Goal: Information Seeking & Learning: Learn about a topic

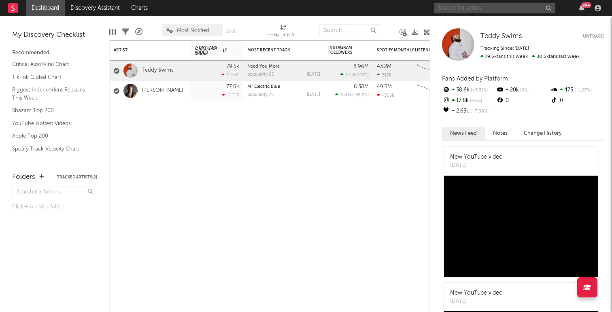
click at [462, 6] on input "text" at bounding box center [494, 8] width 121 height 10
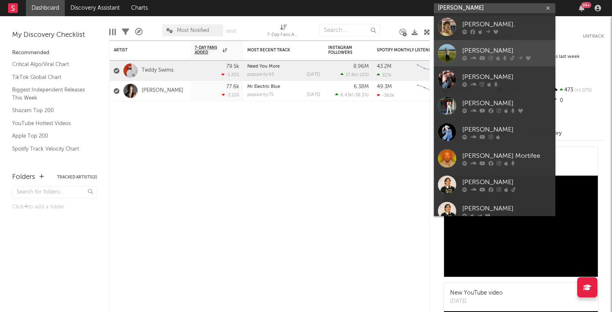
type input "[PERSON_NAME]"
click at [489, 48] on div "[PERSON_NAME]" at bounding box center [506, 51] width 89 height 10
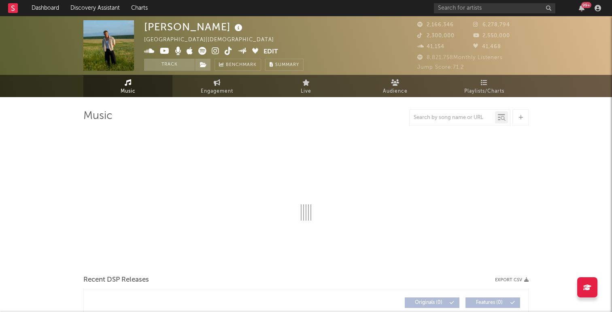
select select "6m"
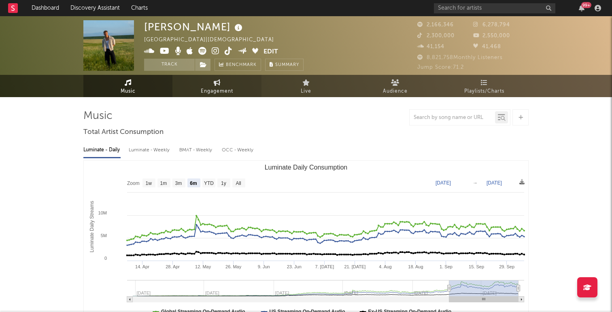
click at [215, 87] on span "Engagement" at bounding box center [217, 92] width 32 height 10
select select "1w"
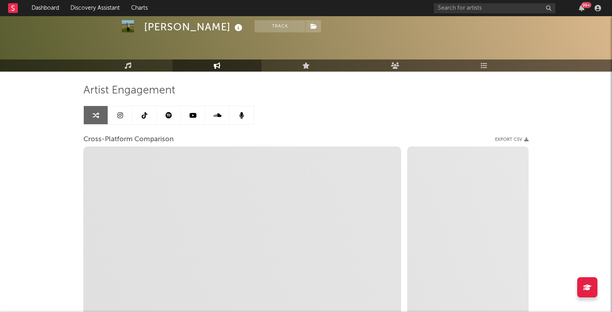
scroll to position [36, 0]
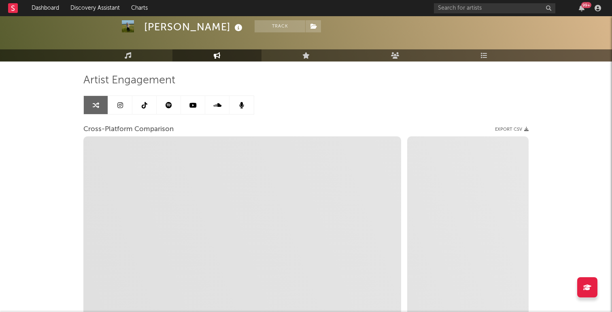
click at [145, 108] on icon at bounding box center [145, 105] width 6 height 6
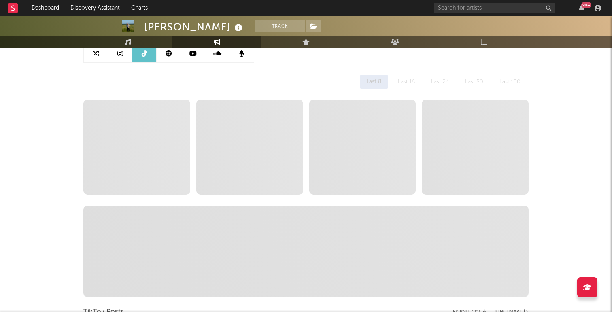
scroll to position [91, 0]
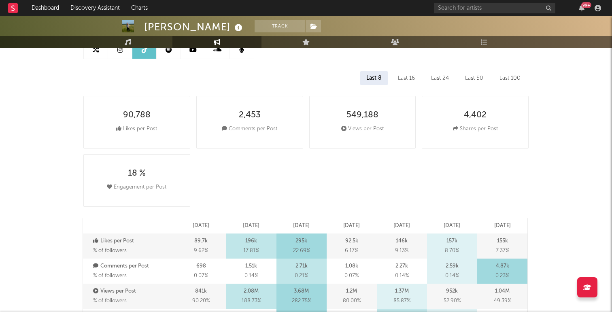
select select "6m"
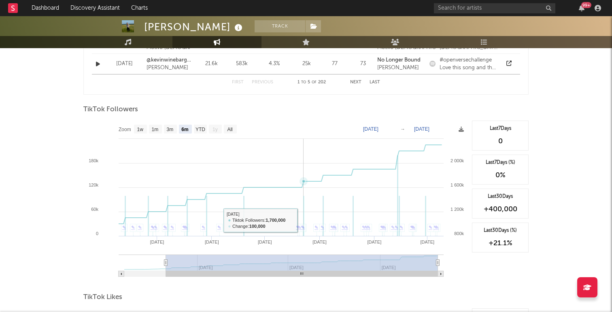
scroll to position [723, 0]
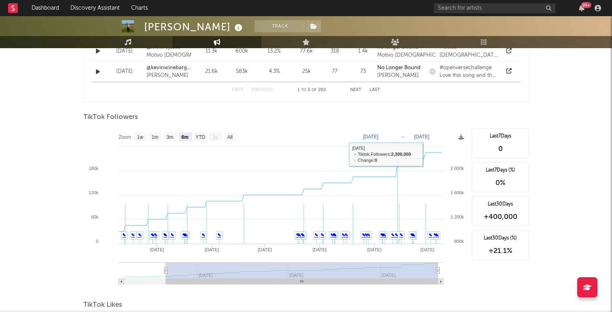
click at [425, 134] on text "[DATE]" at bounding box center [421, 137] width 15 height 6
click at [428, 136] on input "[DATE]" at bounding box center [425, 137] width 38 height 8
click at [422, 136] on input "[DATE]" at bounding box center [425, 137] width 38 height 8
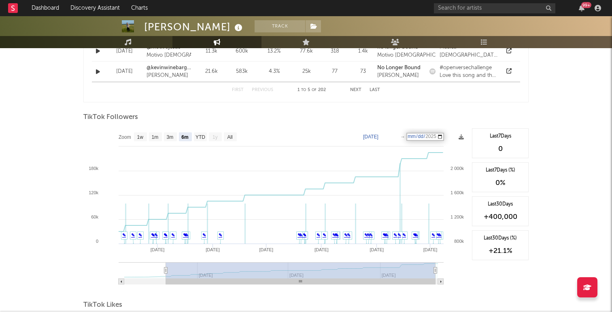
click at [422, 136] on input "[DATE]" at bounding box center [425, 137] width 38 height 8
type input "[DATE]"
click at [418, 114] on div "TikTok Followers" at bounding box center [305, 118] width 445 height 14
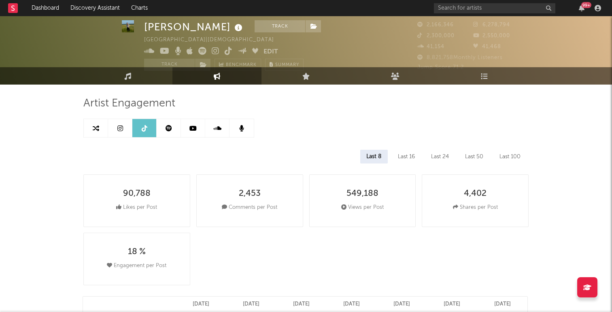
scroll to position [12, 0]
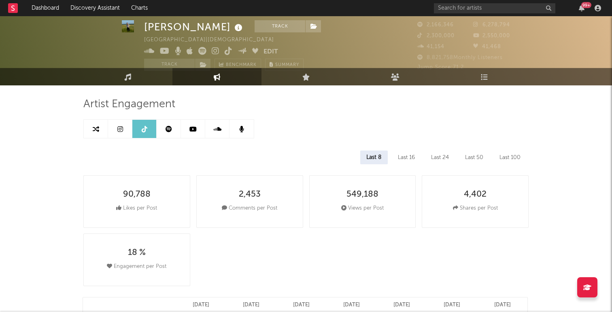
click at [411, 158] on div "Last 16" at bounding box center [406, 158] width 29 height 14
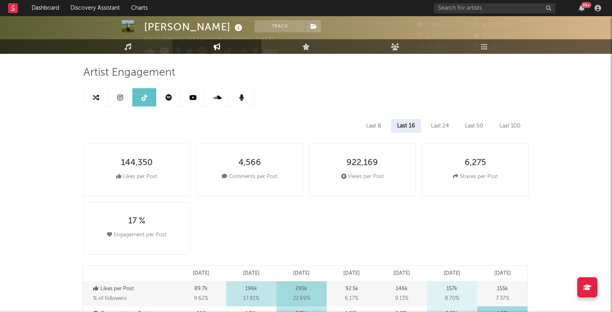
scroll to position [0, 0]
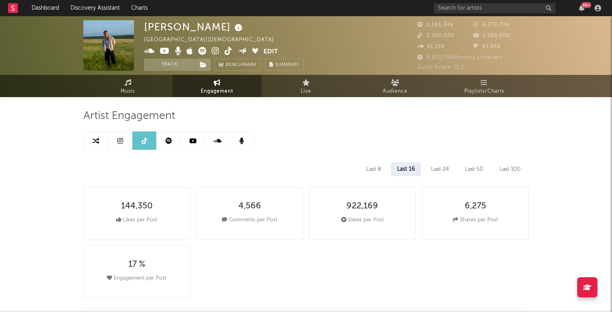
click at [375, 166] on div "Last 8" at bounding box center [373, 169] width 27 height 14
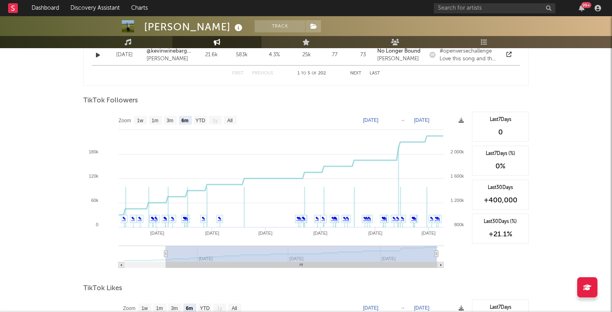
scroll to position [735, 0]
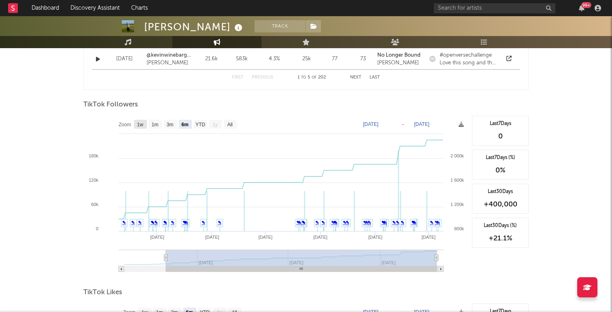
click at [139, 123] on text "1w" at bounding box center [140, 125] width 6 height 6
select select "1w"
type input "[DATE]"
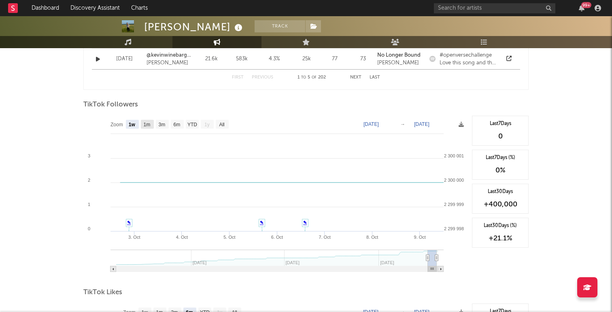
click at [151, 123] on g "1m" at bounding box center [147, 124] width 13 height 9
select select "1m"
type input "[DATE]"
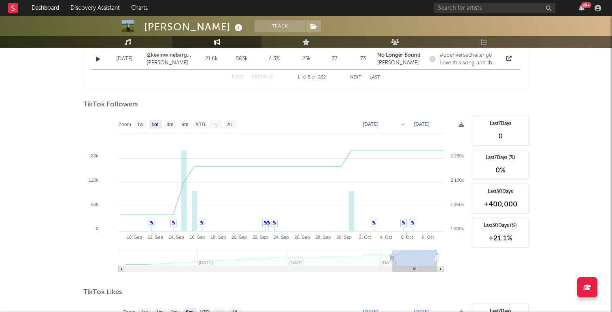
click at [503, 201] on div "+400,000" at bounding box center [500, 205] width 48 height 10
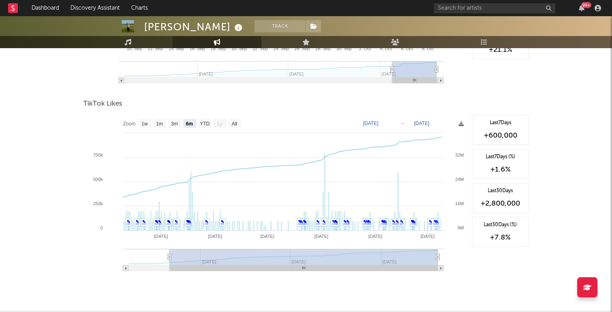
scroll to position [926, 0]
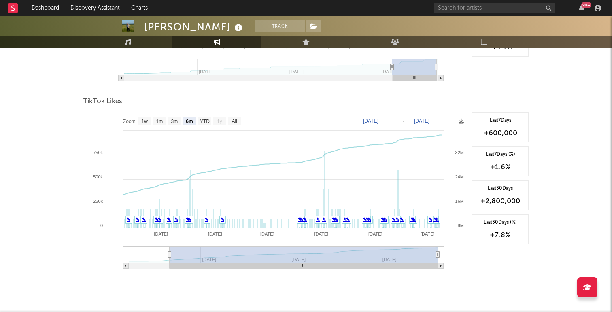
click at [510, 202] on div "+2,800,000" at bounding box center [500, 201] width 48 height 10
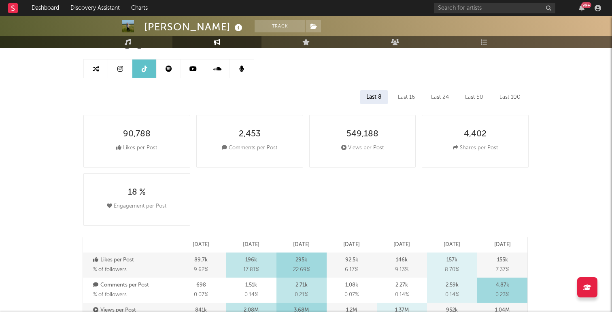
scroll to position [0, 0]
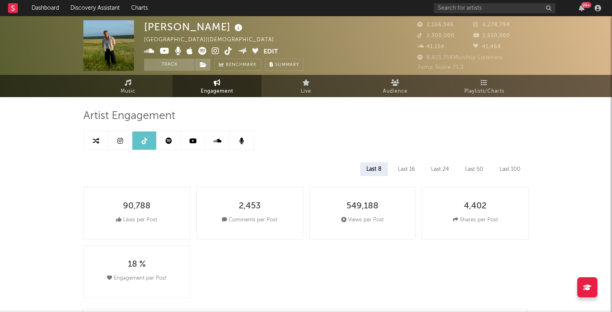
click at [226, 51] on icon at bounding box center [229, 51] width 8 height 8
click at [474, 23] on icon at bounding box center [477, 24] width 8 height 5
click at [487, 26] on span "6,278,794" at bounding box center [491, 24] width 37 height 5
click at [215, 50] on icon at bounding box center [216, 51] width 8 height 8
click at [163, 51] on icon at bounding box center [165, 51] width 10 height 8
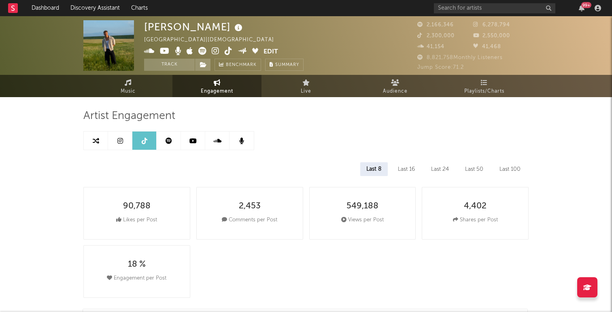
click at [202, 50] on icon at bounding box center [202, 51] width 8 height 8
click at [125, 138] on link at bounding box center [120, 141] width 24 height 18
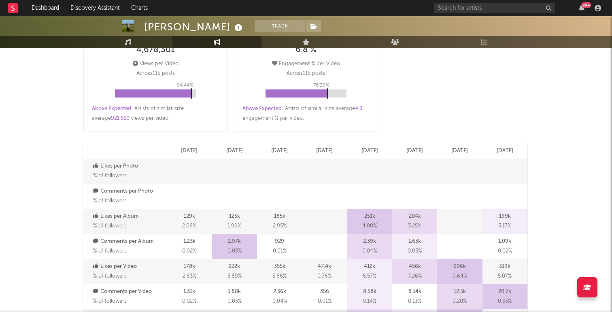
scroll to position [119, 0]
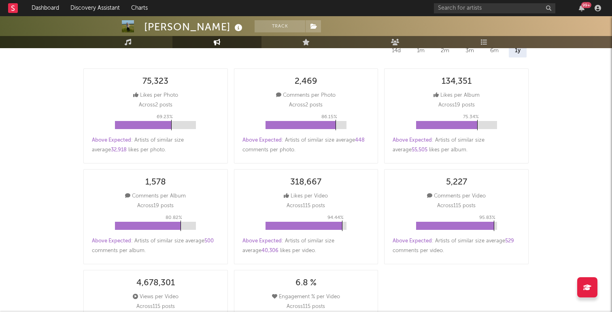
select select "6m"
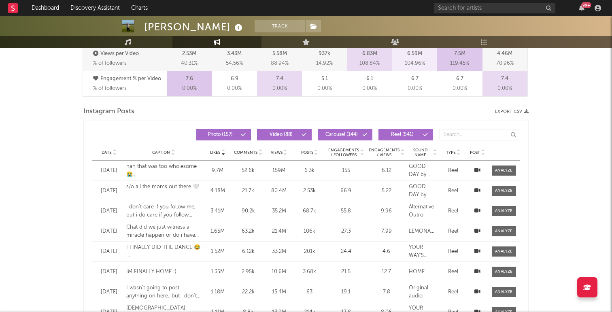
scroll to position [626, 0]
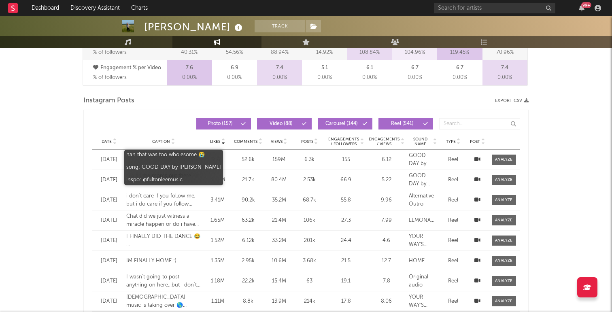
click at [142, 160] on div "nah that was too wholesome 😭 song: GOOD DAY by [PERSON_NAME] inspo: @fultonleem…" at bounding box center [163, 160] width 75 height 16
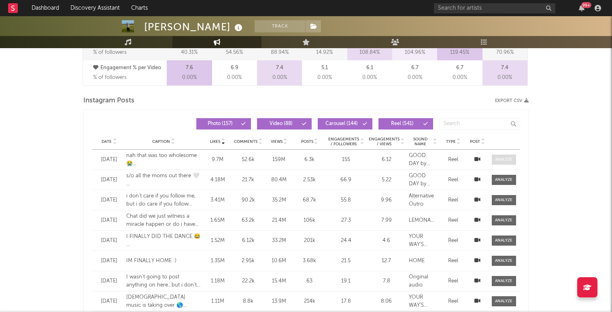
click at [507, 160] on div at bounding box center [503, 160] width 17 height 6
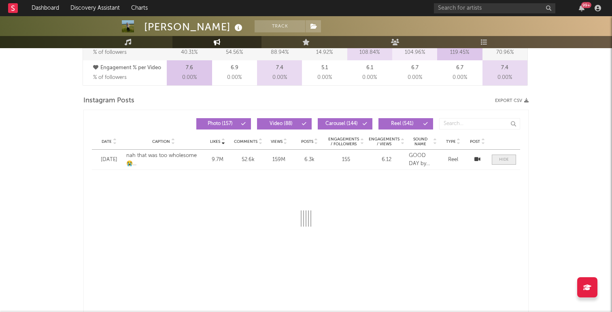
select select "1m"
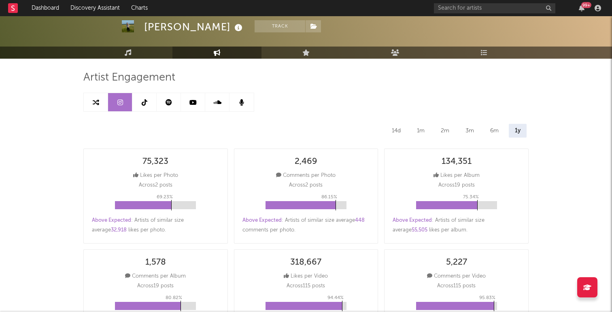
scroll to position [0, 0]
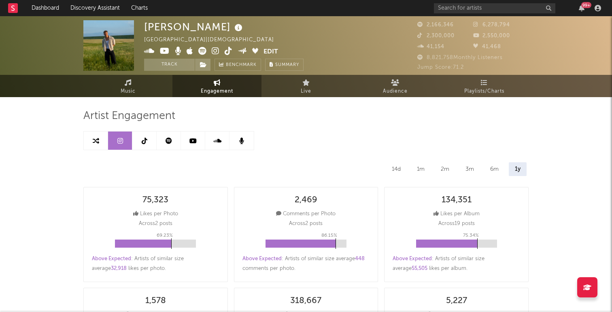
click at [168, 142] on icon at bounding box center [169, 141] width 6 height 6
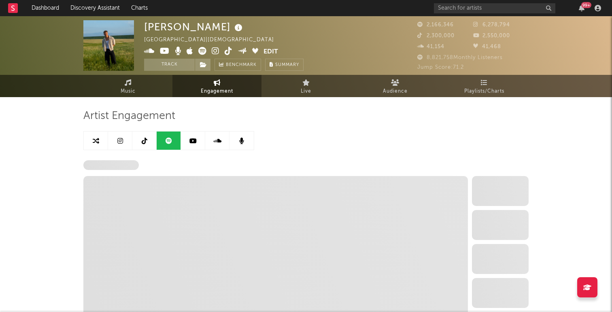
select select "6m"
select select "1w"
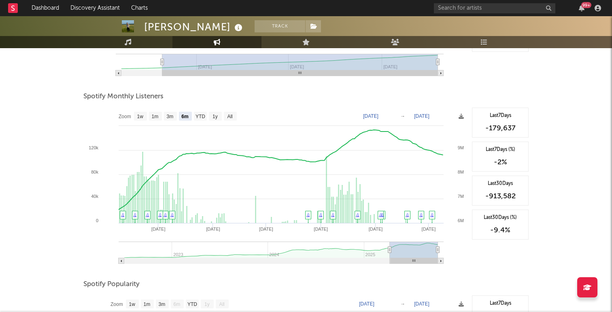
scroll to position [258, 0]
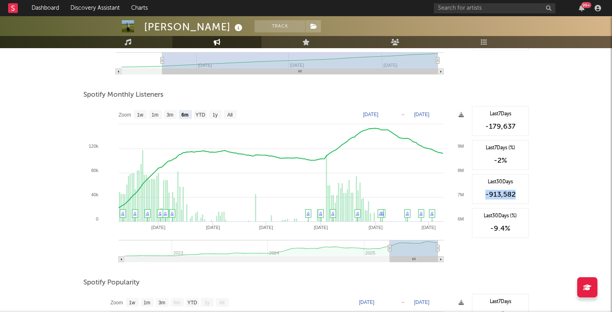
drag, startPoint x: 483, startPoint y: 195, endPoint x: 534, endPoint y: 199, distance: 50.8
click at [534, 199] on div "[PERSON_NAME] Track [GEOGRAPHIC_DATA] | Christian Edit Track Benchmark Summary …" at bounding box center [306, 135] width 612 height 754
copy div "-913,582"
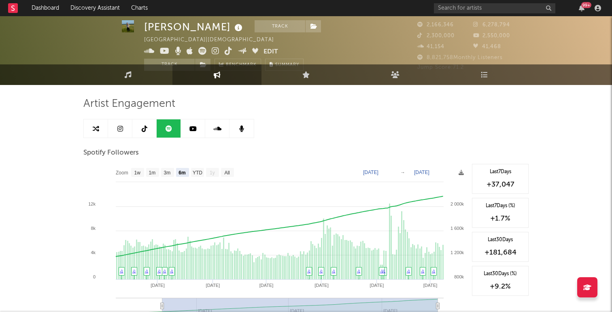
scroll to position [0, 0]
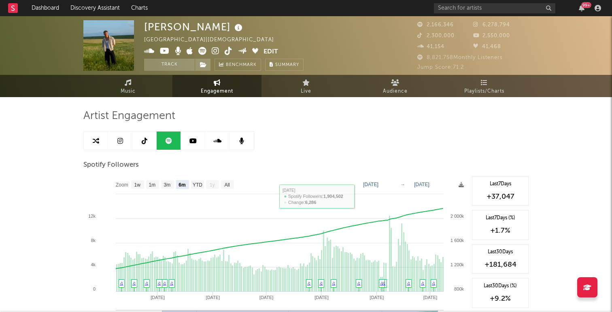
click at [193, 138] on icon at bounding box center [192, 141] width 7 height 6
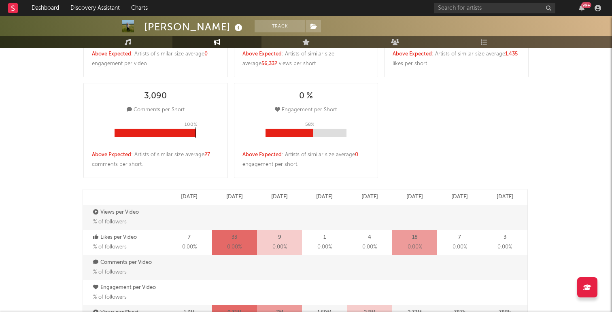
select select "6m"
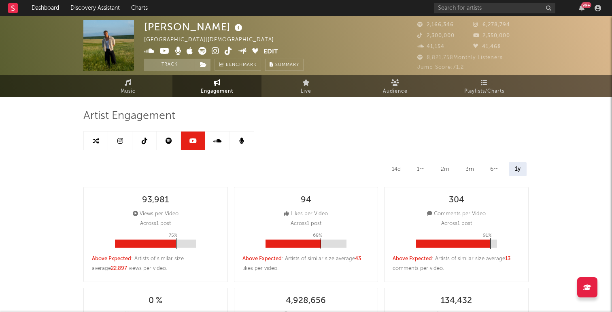
click at [117, 143] on icon at bounding box center [120, 141] width 6 height 6
select select "6m"
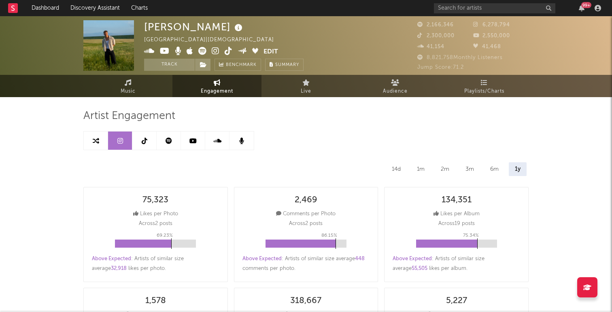
click at [139, 143] on link at bounding box center [144, 141] width 24 height 18
select select "6m"
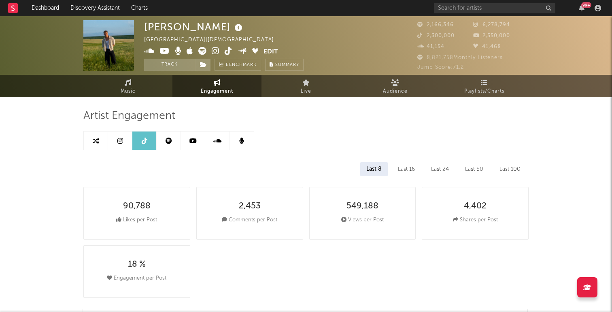
click at [164, 143] on link at bounding box center [169, 141] width 24 height 18
select select "6m"
select select "1w"
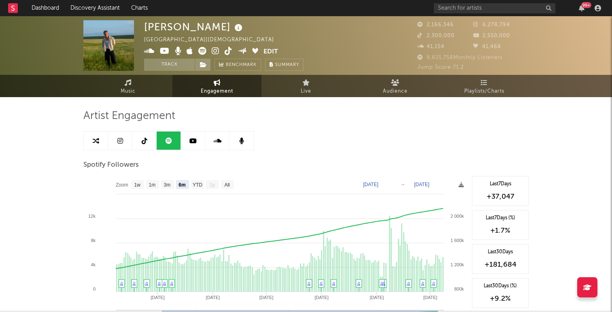
click at [102, 143] on link at bounding box center [96, 141] width 24 height 18
select select "1m"
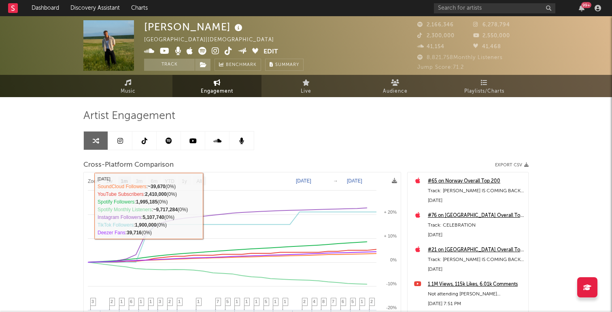
click at [242, 140] on icon at bounding box center [241, 141] width 5 height 6
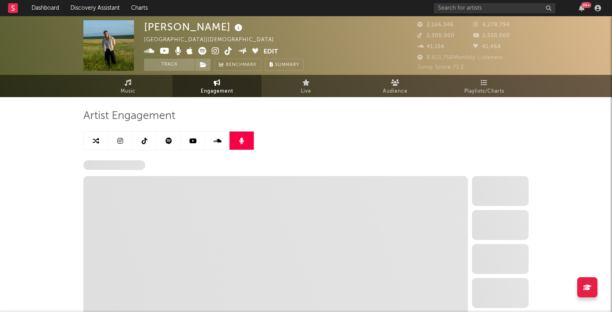
select select "6m"
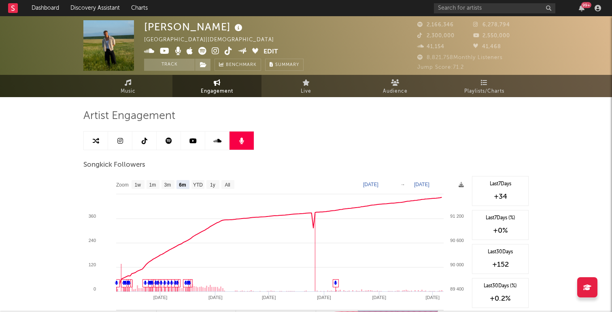
click at [221, 140] on link at bounding box center [217, 141] width 24 height 18
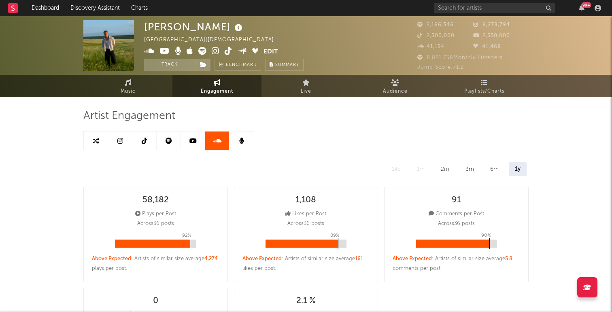
select select "1w"
click at [123, 144] on link at bounding box center [120, 141] width 24 height 18
select select "6m"
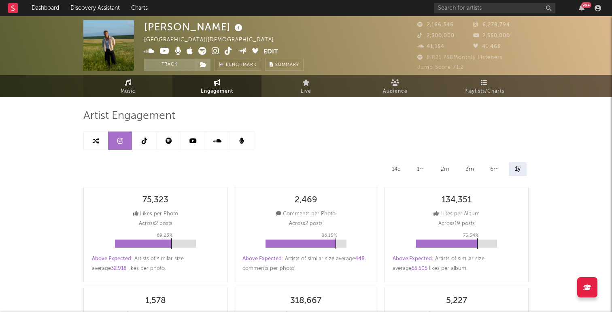
click at [150, 84] on link "Music" at bounding box center [127, 86] width 89 height 22
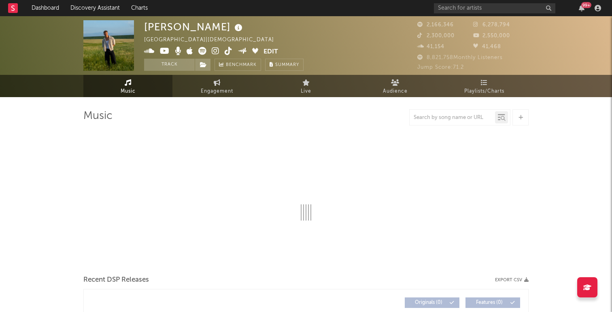
select select "6m"
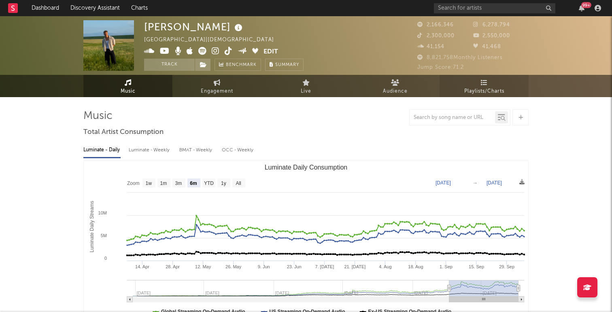
click at [473, 88] on span "Playlists/Charts" at bounding box center [484, 92] width 40 height 10
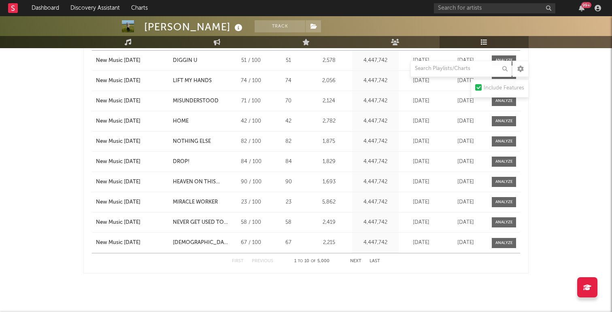
scroll to position [1336, 0]
